Goal: Navigation & Orientation: Find specific page/section

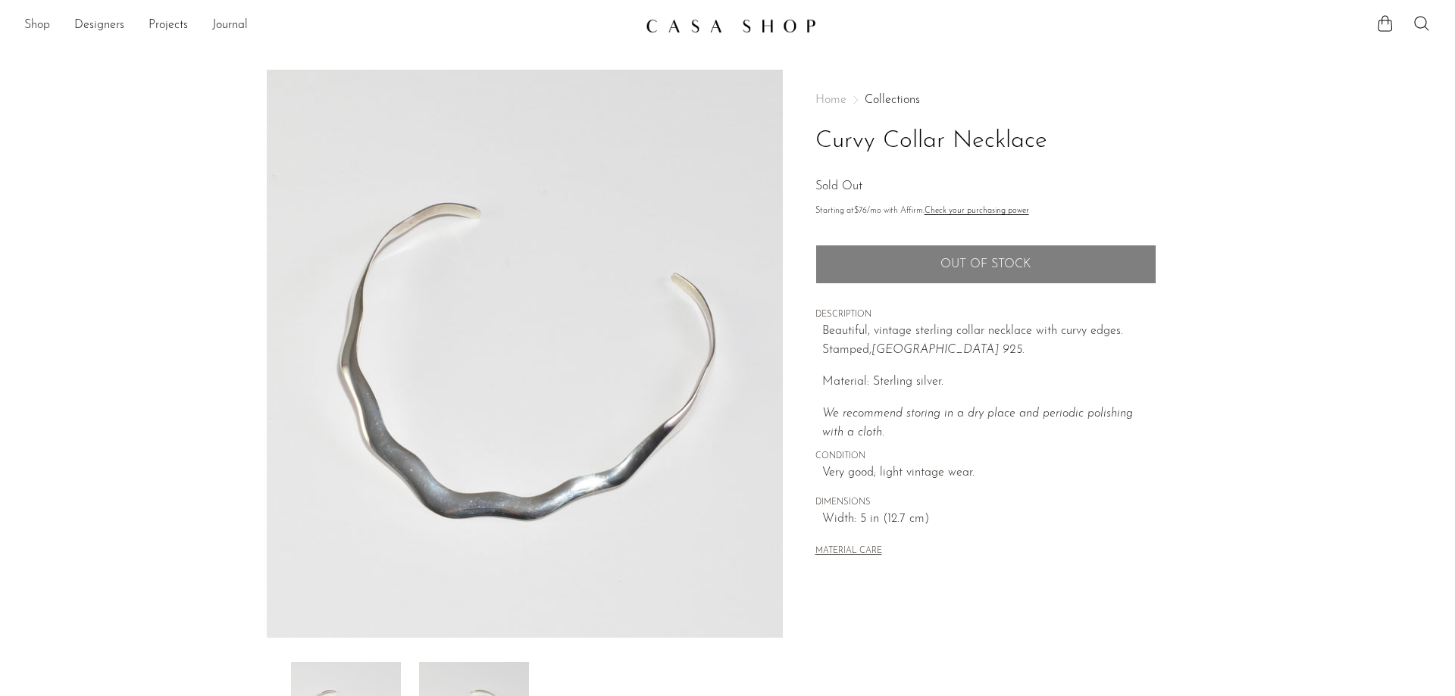
click at [42, 20] on link "Shop" at bounding box center [37, 26] width 26 height 20
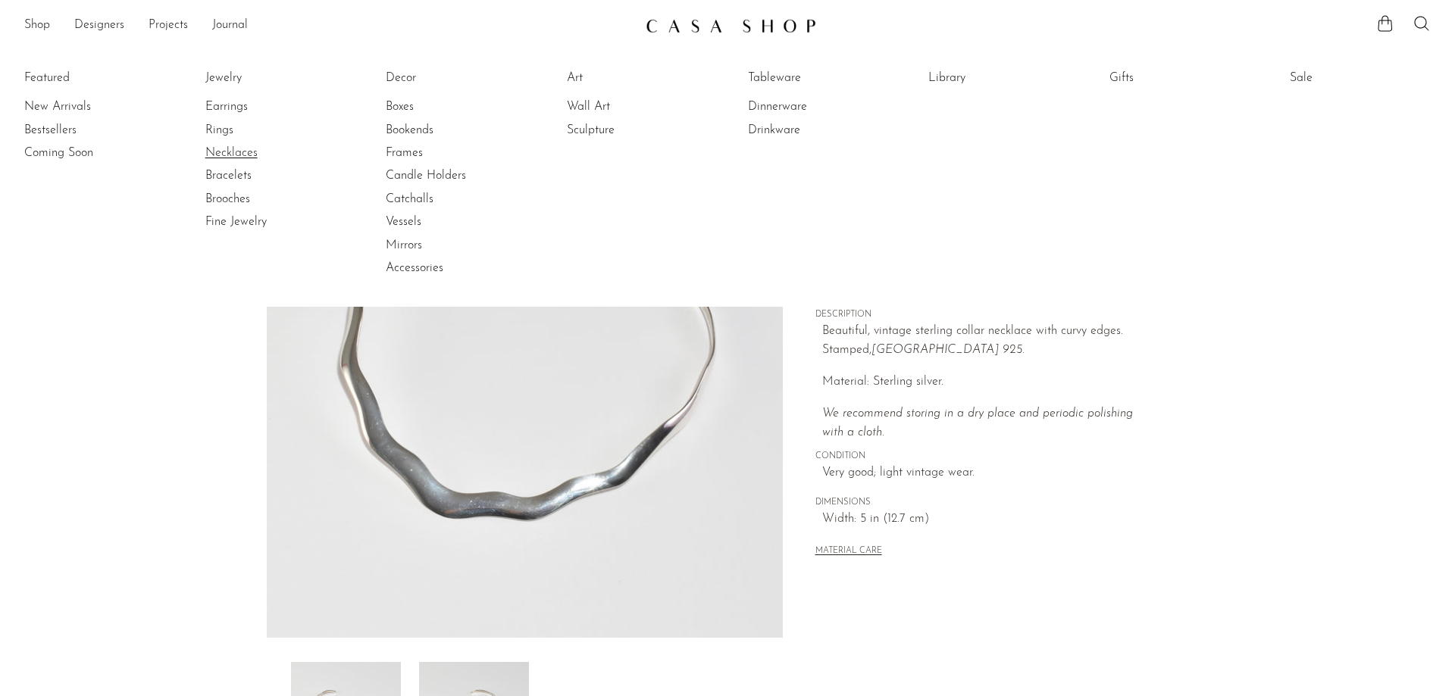
click at [239, 155] on link "Necklaces" at bounding box center [262, 153] width 114 height 17
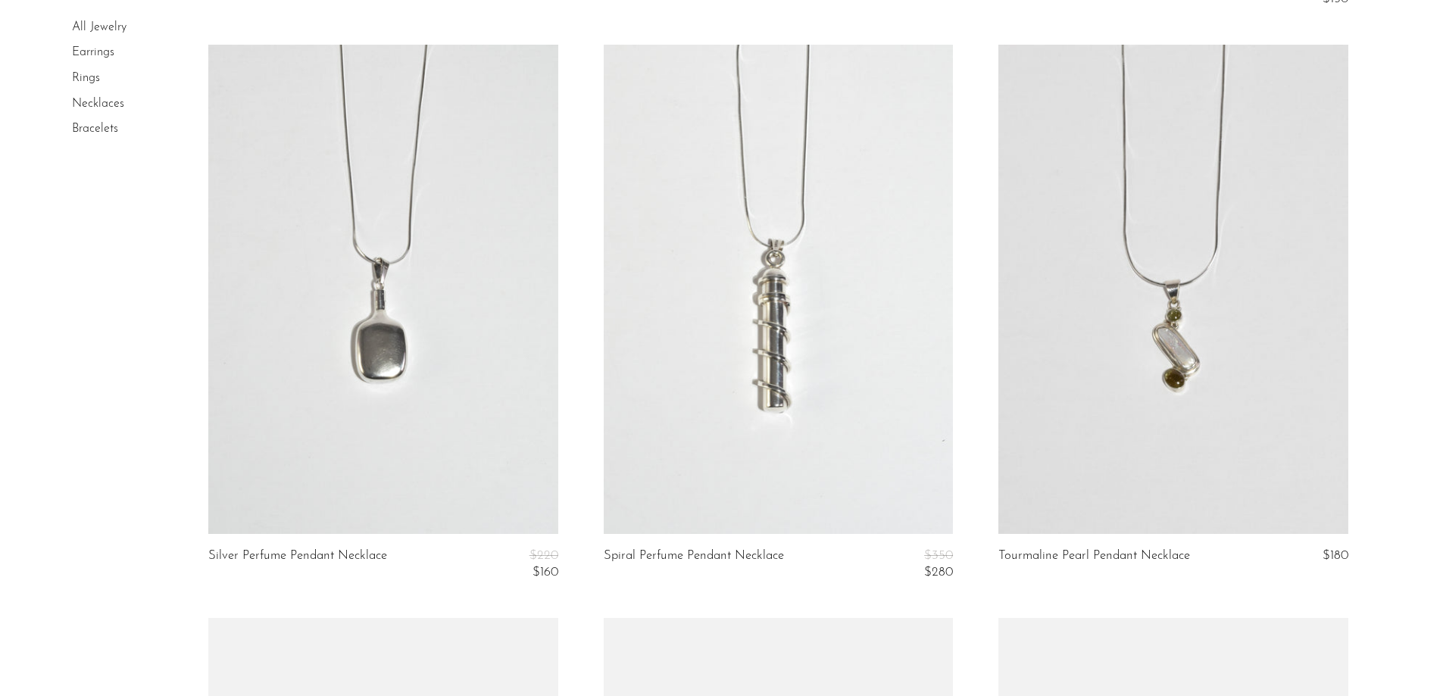
scroll to position [5153, 0]
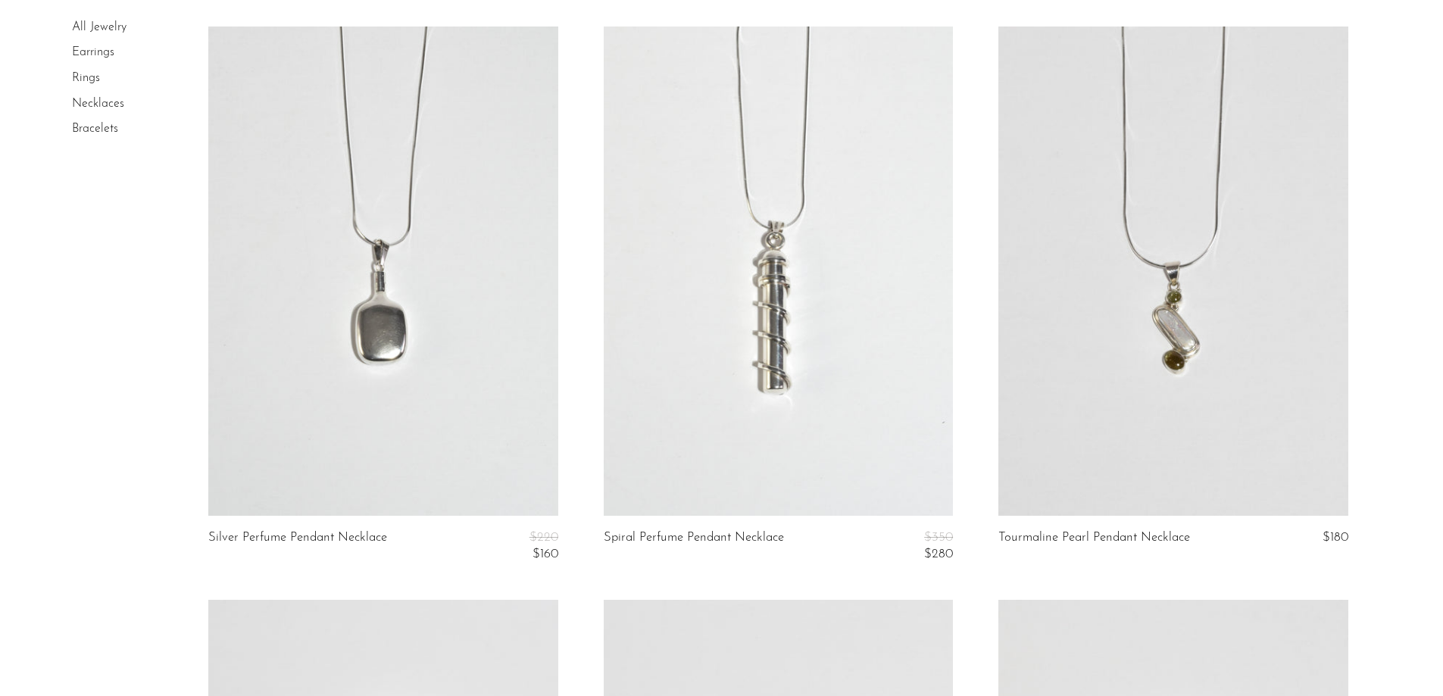
click at [89, 51] on link "Earrings" at bounding box center [93, 53] width 42 height 12
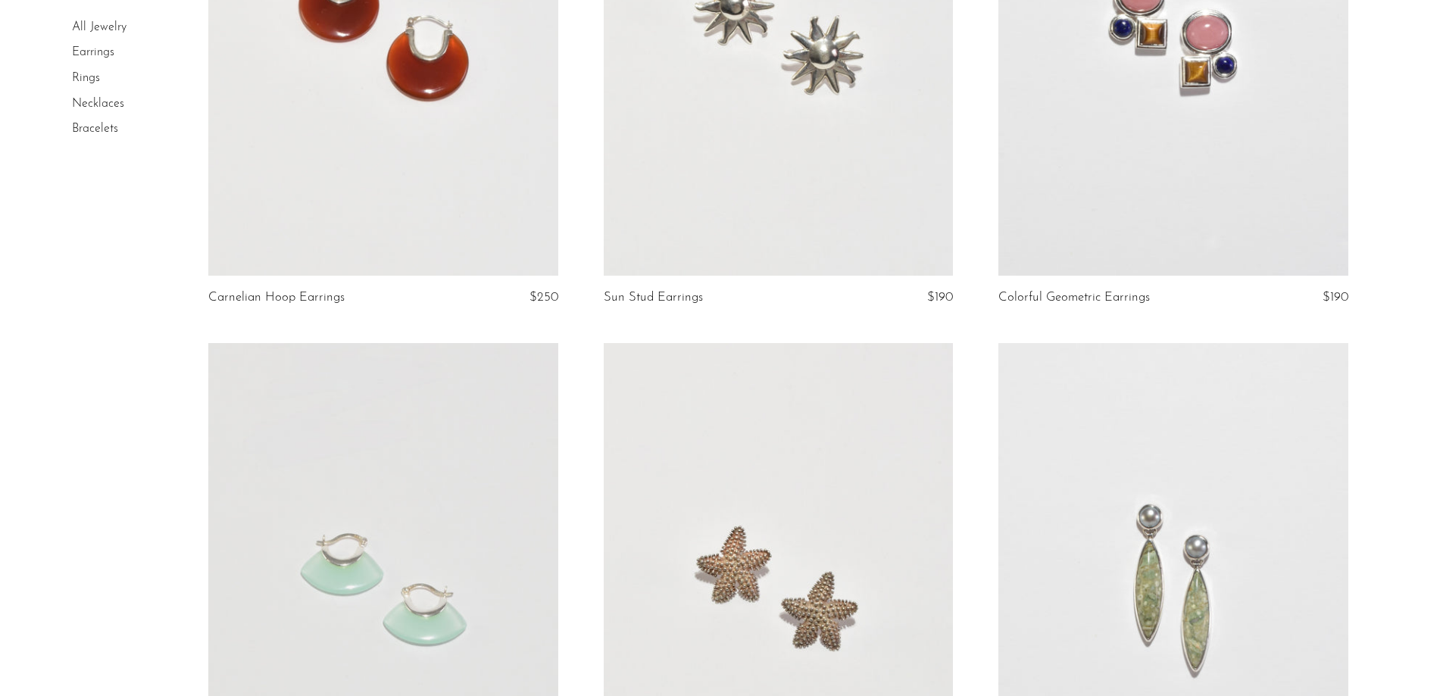
scroll to position [1364, 0]
